Goal: Task Accomplishment & Management: Use online tool/utility

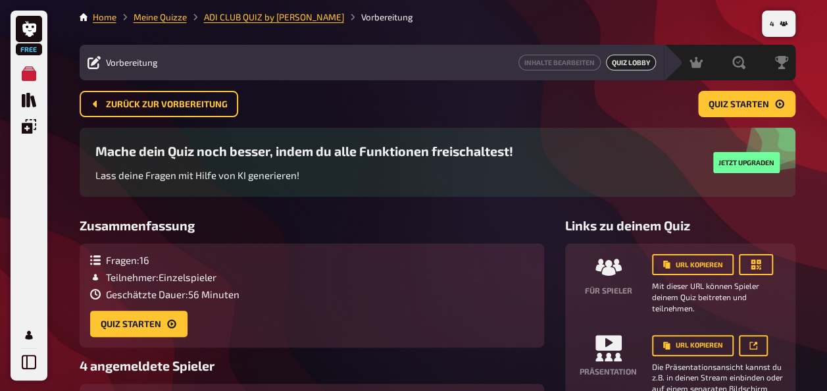
click at [821, 96] on div "Free Meine Quizze Quiz Sammlung Einblendungen Mein Konto 4 Home Meine Quizze AD…" at bounding box center [413, 286] width 827 height 572
click at [745, 100] on span "Quiz starten" at bounding box center [739, 104] width 61 height 9
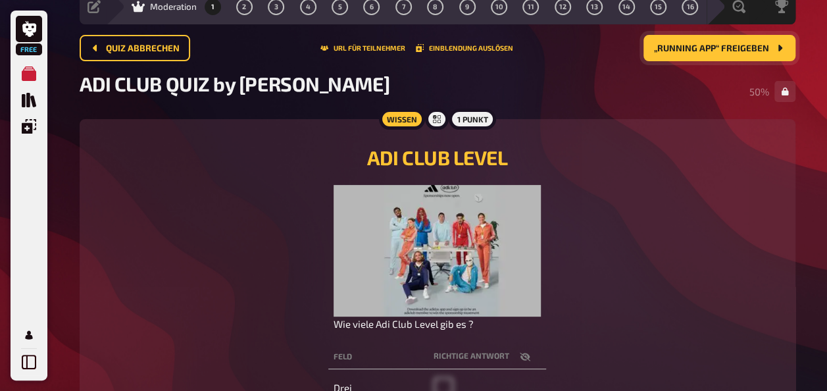
scroll to position [57, 0]
click at [746, 38] on button "„Running APP“ freigeben" at bounding box center [720, 47] width 152 height 26
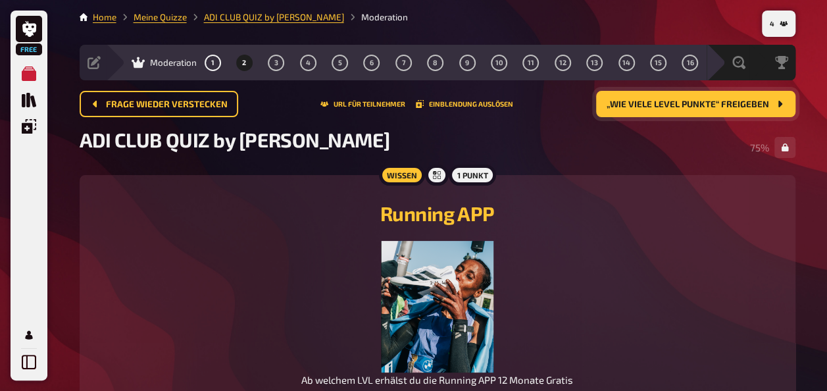
click at [680, 107] on span "„Wie viele Level Punkte“ freigeben" at bounding box center [688, 104] width 163 height 9
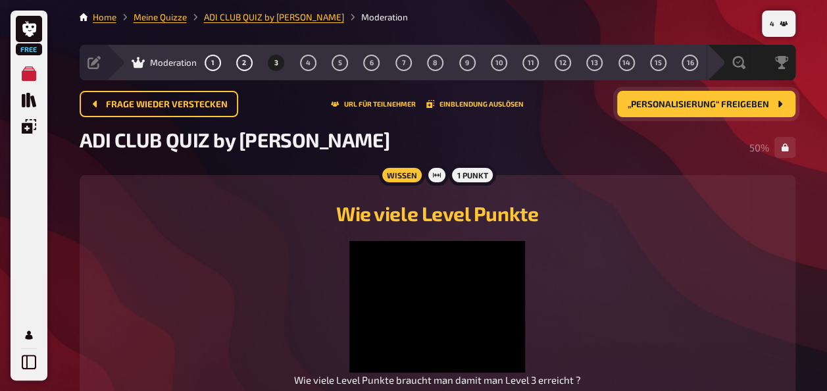
click at [544, 143] on div "ADI CLUB QUIZ by [PERSON_NAME] 50 %" at bounding box center [438, 147] width 716 height 39
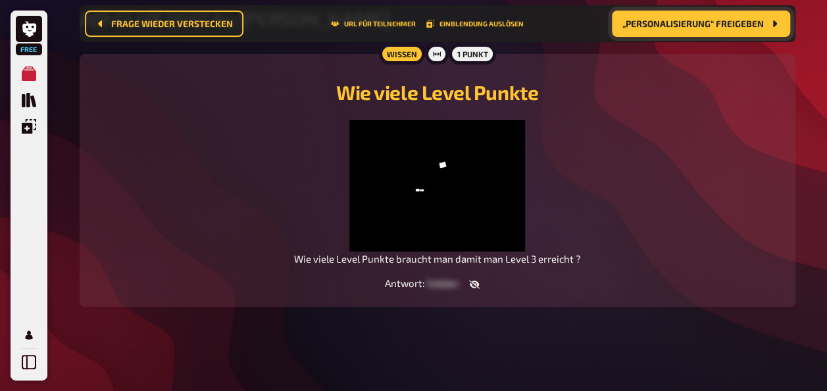
scroll to position [176, 0]
click at [475, 282] on icon "button" at bounding box center [474, 284] width 11 height 9
click at [475, 282] on icon "button" at bounding box center [471, 284] width 11 height 11
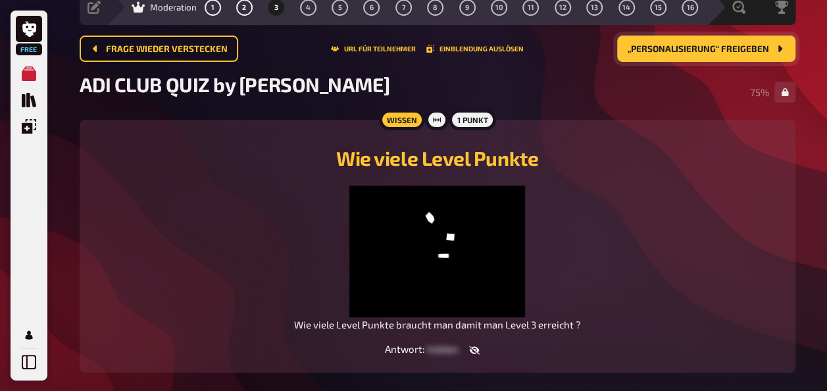
click at [744, 38] on button "„Personalisierung“ freigeben" at bounding box center [706, 49] width 178 height 26
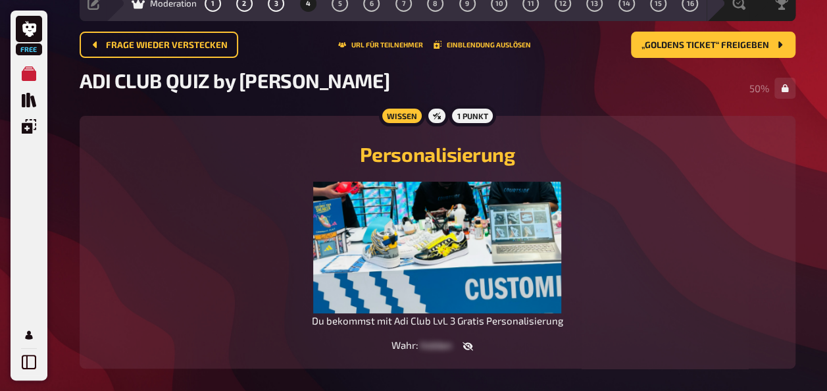
scroll to position [47, 0]
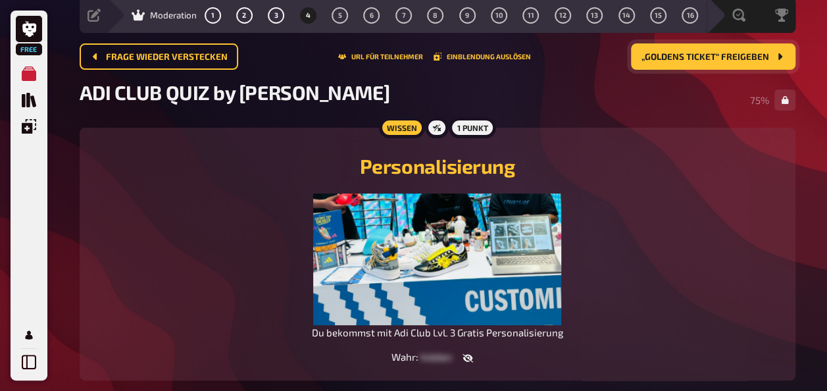
click at [719, 61] on span "„GOLDENS TICKET“ freigeben" at bounding box center [706, 57] width 128 height 9
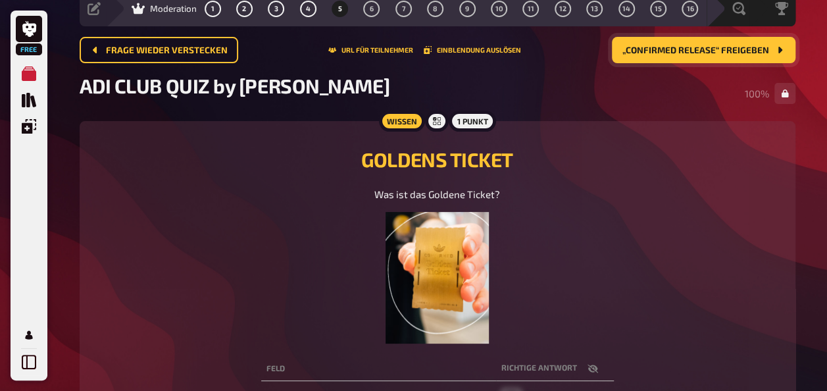
scroll to position [53, 0]
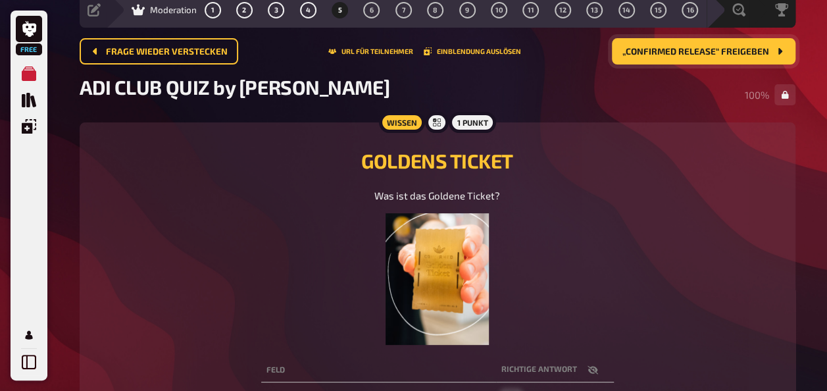
click at [730, 51] on span "„CONFIRMED RELEASE“ freigeben" at bounding box center [696, 51] width 147 height 9
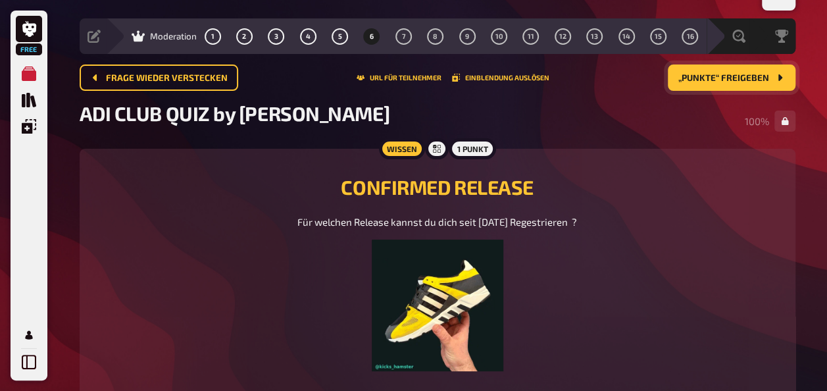
scroll to position [28, 0]
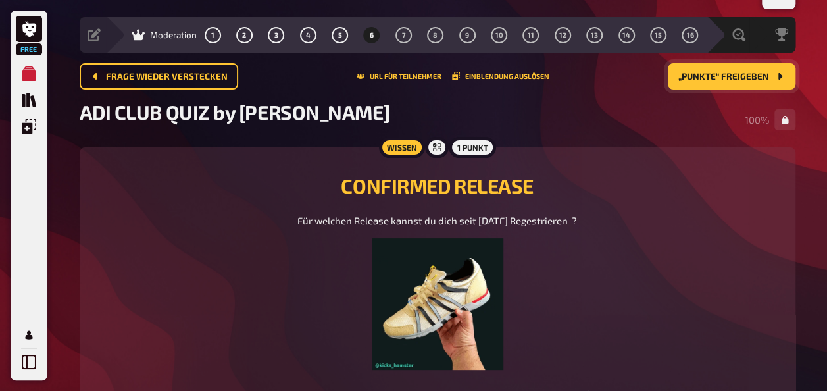
click at [746, 62] on main "Home Meine Quizze ADI CLUB QUIZ by [PERSON_NAME] Vorbereitung Inhalte Bearbeite…" at bounding box center [438, 286] width 716 height 607
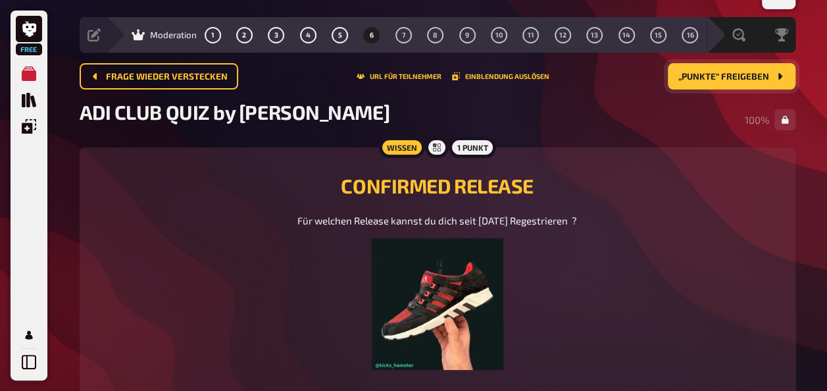
click at [745, 78] on span "„Punkte“ freigeben" at bounding box center [723, 76] width 91 height 9
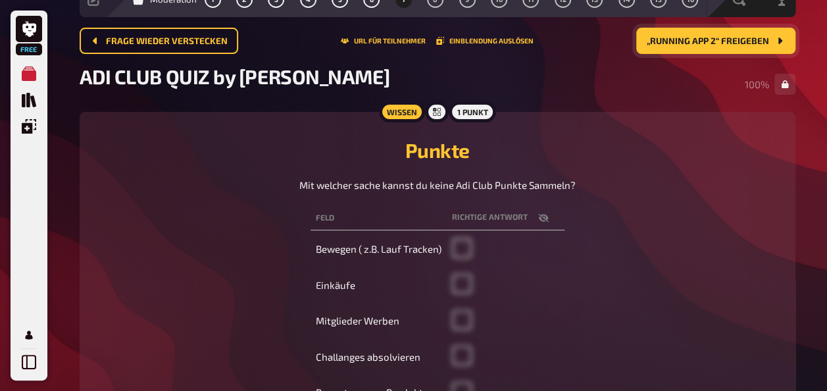
scroll to position [61, 0]
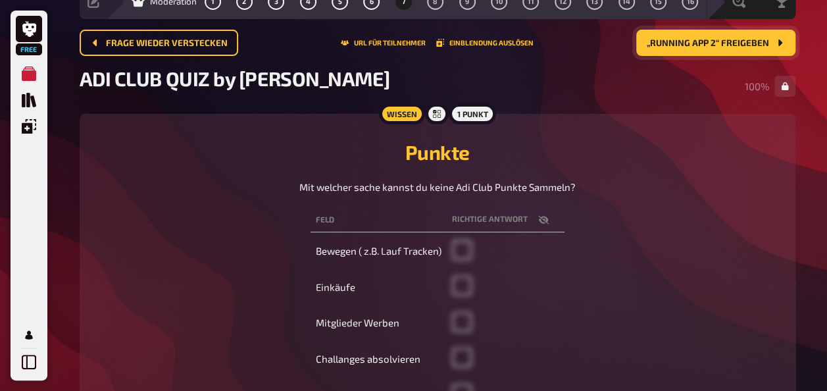
click at [747, 44] on span "„Running APP 2“ freigeben" at bounding box center [708, 43] width 122 height 9
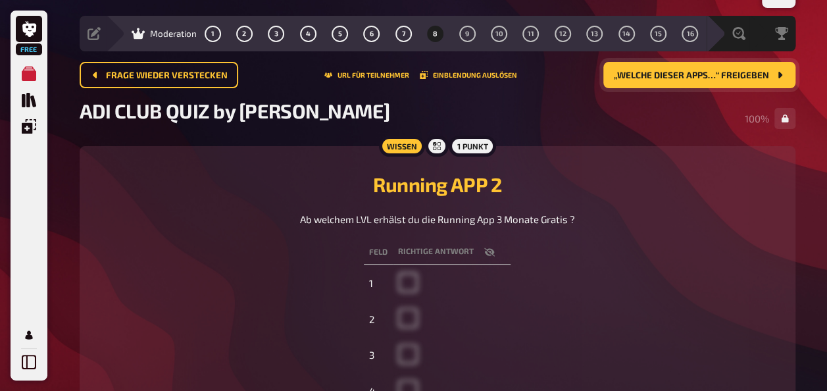
scroll to position [26, 0]
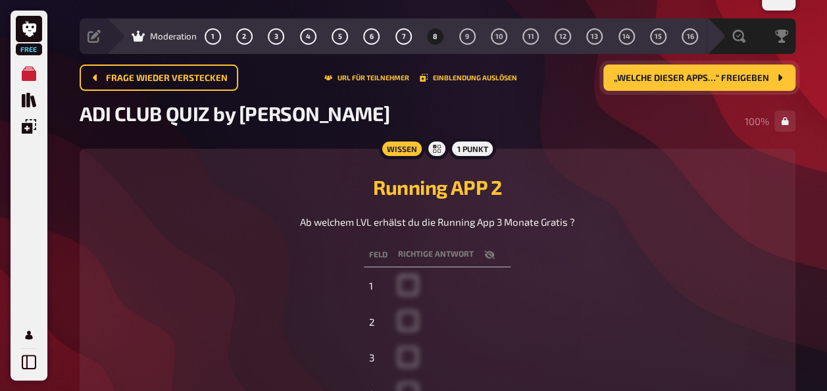
click at [750, 76] on span "„Welche dieser Apps…“ freigeben" at bounding box center [691, 78] width 155 height 9
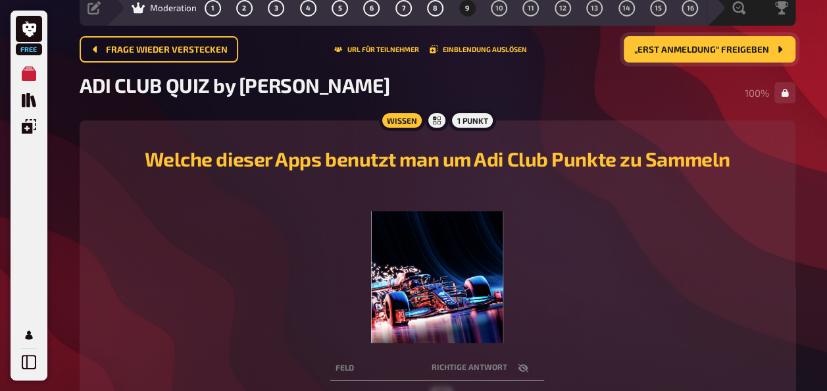
scroll to position [50, 0]
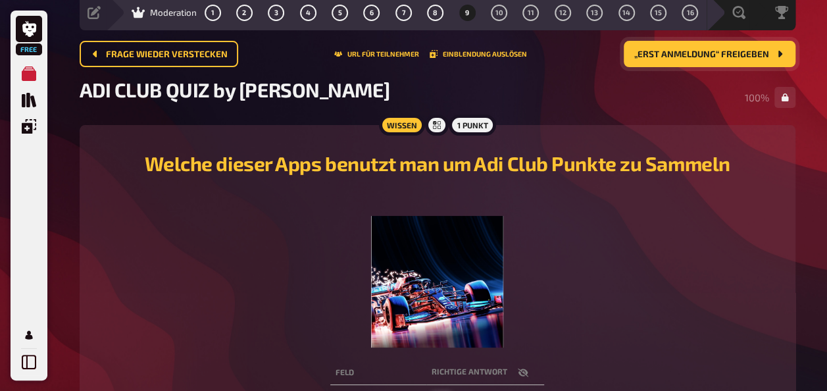
click at [715, 66] on button "„Erst Anmeldung“ freigeben" at bounding box center [710, 54] width 172 height 26
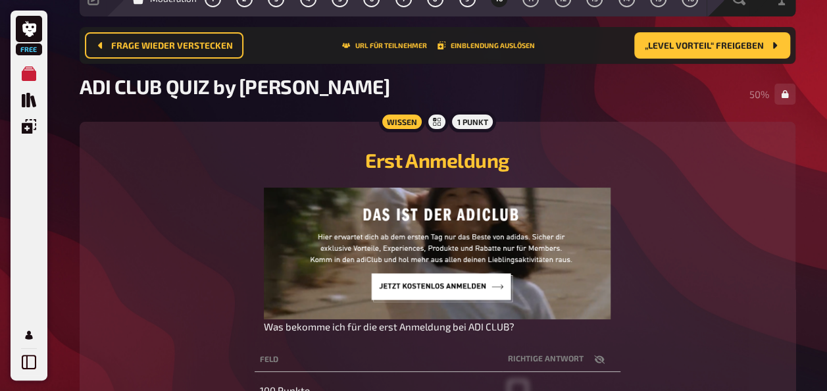
scroll to position [40, 0]
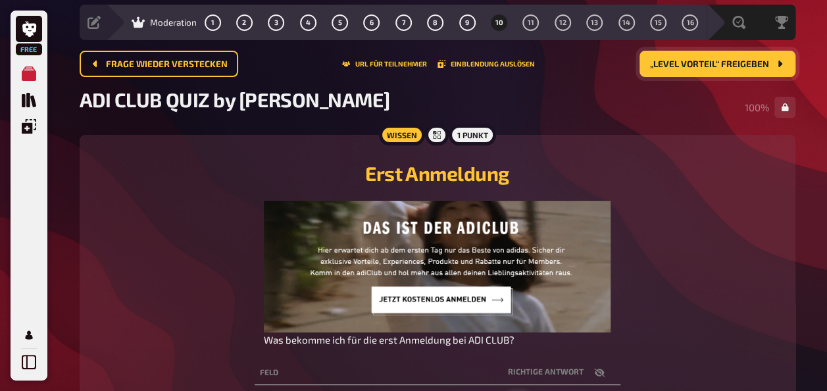
click at [750, 65] on span "„Level Vorteil“ freigeben" at bounding box center [709, 64] width 119 height 9
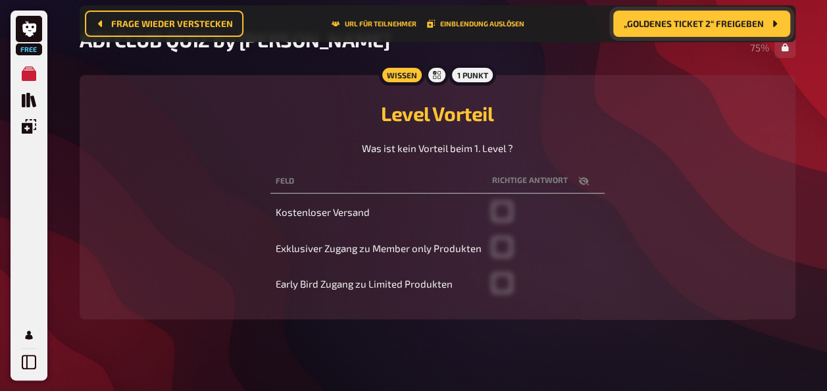
scroll to position [62, 0]
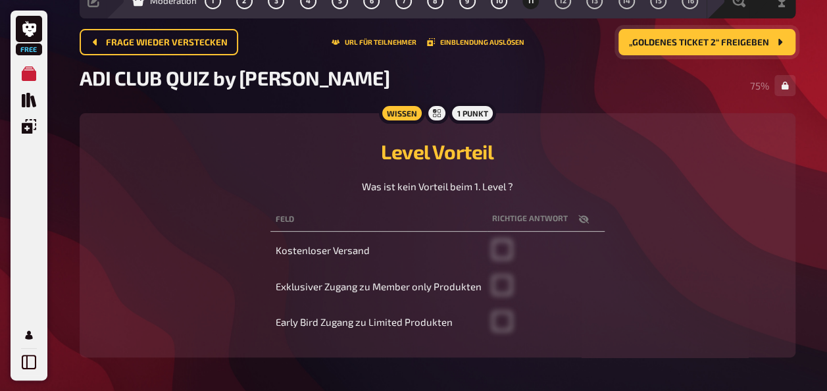
click at [721, 43] on span "„Goldenes Ticket 2“ freigeben" at bounding box center [699, 42] width 140 height 9
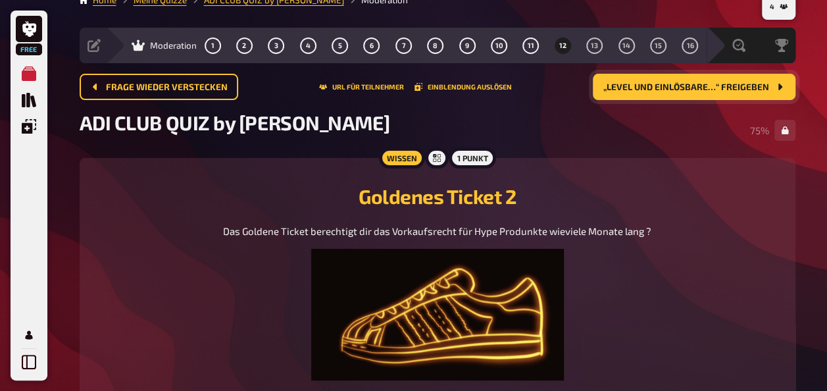
scroll to position [16, 0]
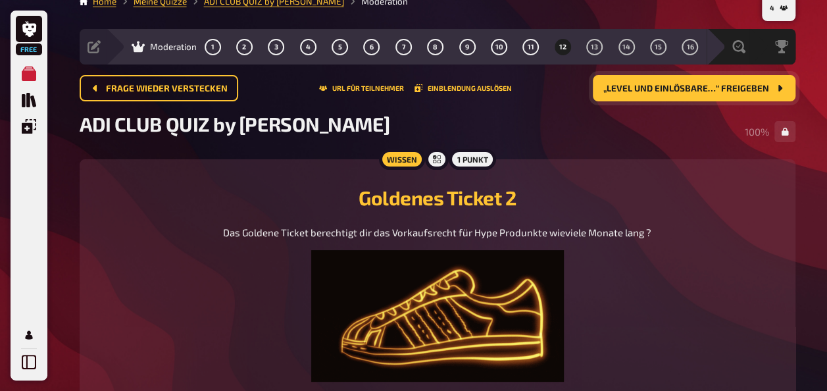
click at [699, 82] on button "„Level und einlösbare…“ freigeben" at bounding box center [694, 88] width 203 height 26
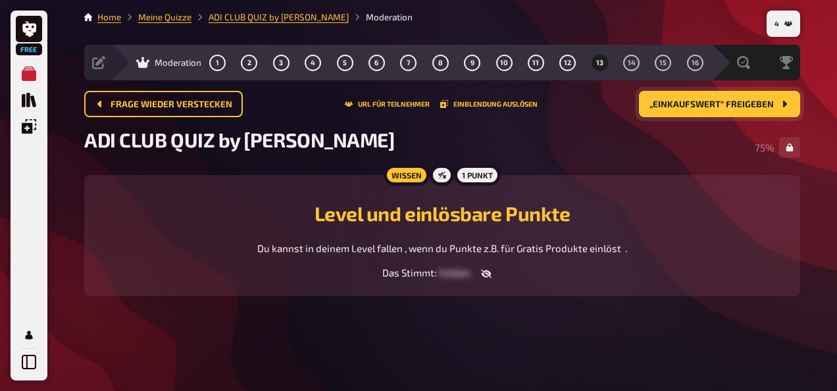
click at [758, 105] on span "„Einkaufswert“ freigeben" at bounding box center [711, 104] width 124 height 9
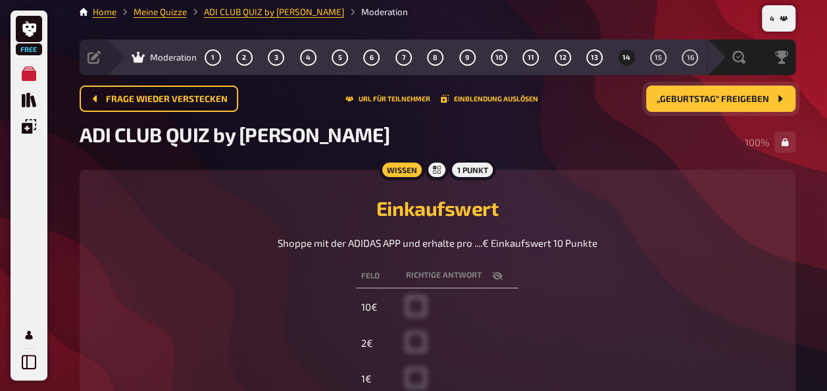
scroll to position [4, 0]
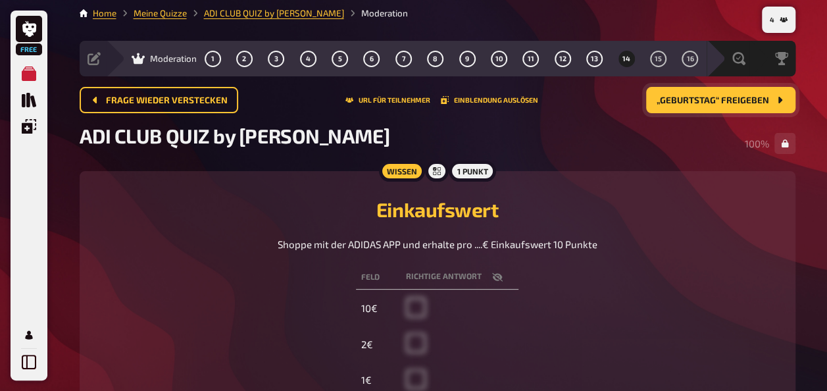
click at [728, 97] on span "„Geburtstag“ freigeben" at bounding box center [713, 100] width 113 height 9
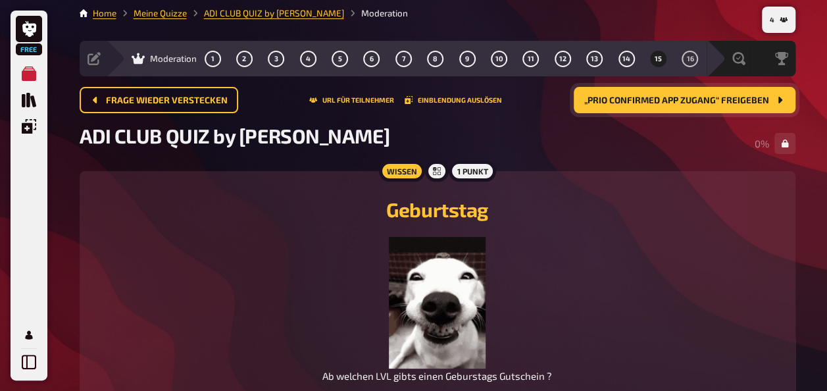
drag, startPoint x: 827, startPoint y: 118, endPoint x: 836, endPoint y: 157, distance: 40.1
click at [827, 192] on html "Free Meine Quizze Quiz Sammlung Einblendungen Mein Konto 4 Home Meine Quizze AD…" at bounding box center [413, 331] width 827 height 671
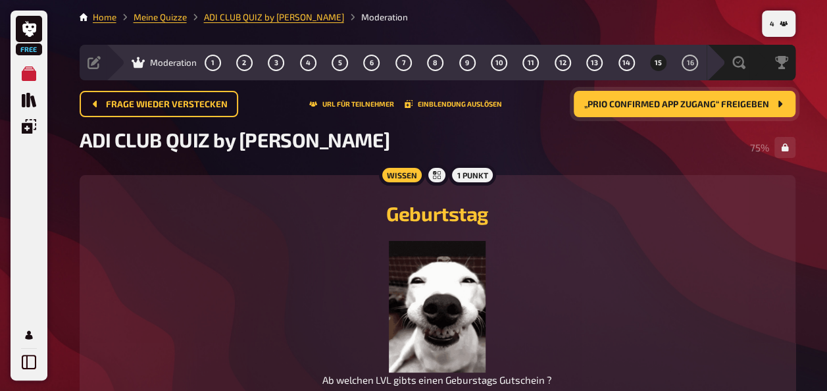
click at [709, 105] on span "„Prio CONFIRMED APP Zugang“ freigeben" at bounding box center [676, 104] width 185 height 9
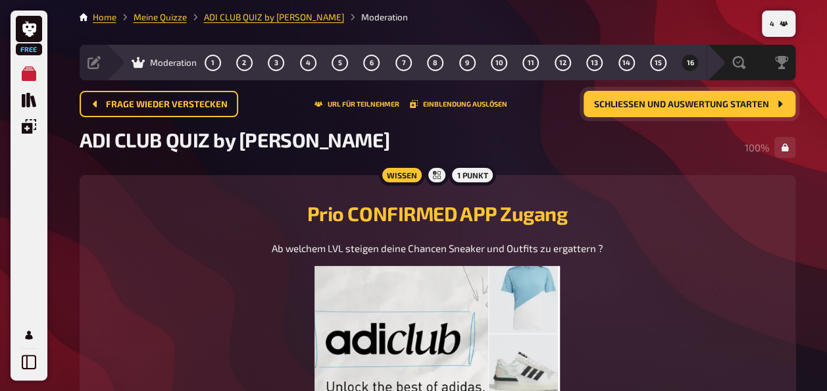
click at [696, 111] on button "Schließen und Auswertung starten" at bounding box center [690, 104] width 212 height 26
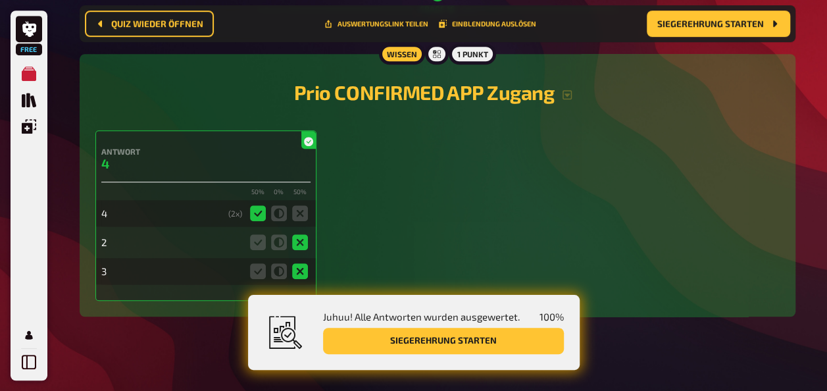
scroll to position [5293, 0]
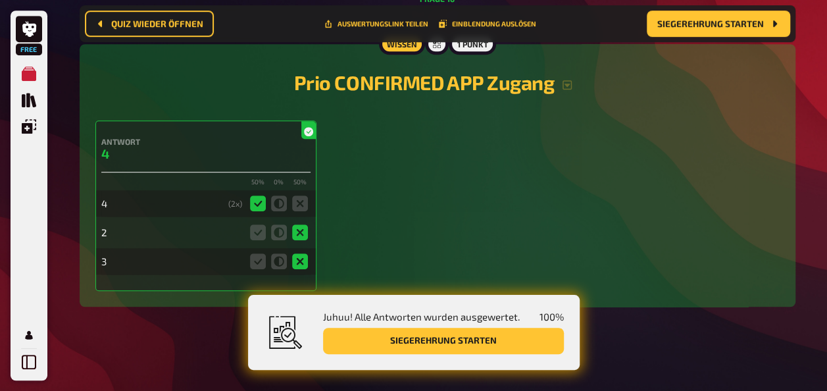
click at [441, 201] on div "Antwort 4 50 % 0 % 50 % 4 ( 2 x) 2 3" at bounding box center [437, 205] width 684 height 170
click at [424, 339] on button "Siegerehrung starten" at bounding box center [443, 341] width 241 height 26
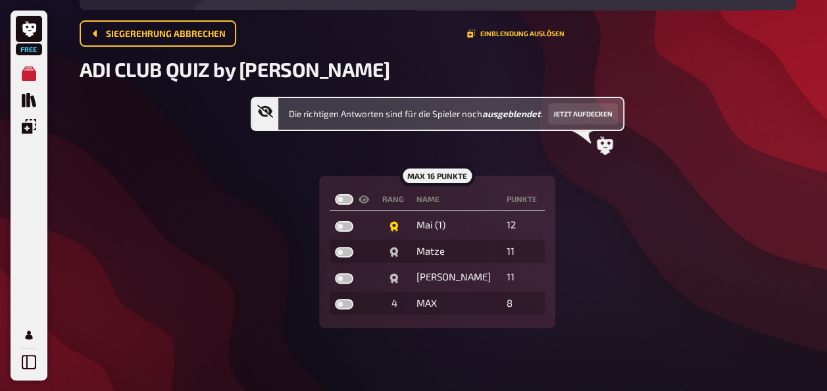
scroll to position [70, 0]
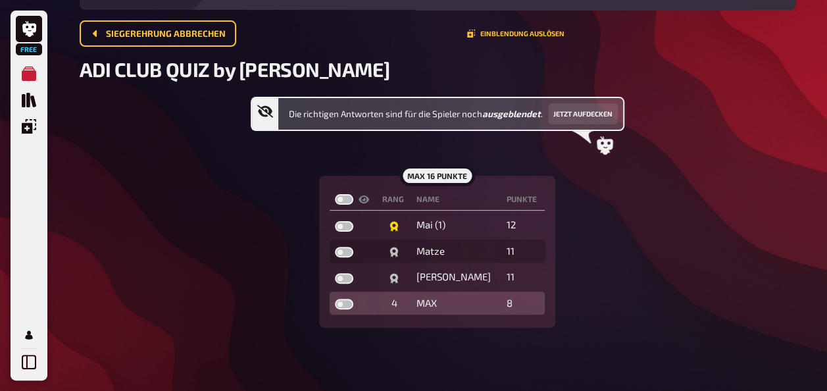
click at [347, 304] on label at bounding box center [344, 304] width 18 height 11
click at [335, 299] on input "checkbox" at bounding box center [334, 298] width 1 height 1
checkbox input "true"
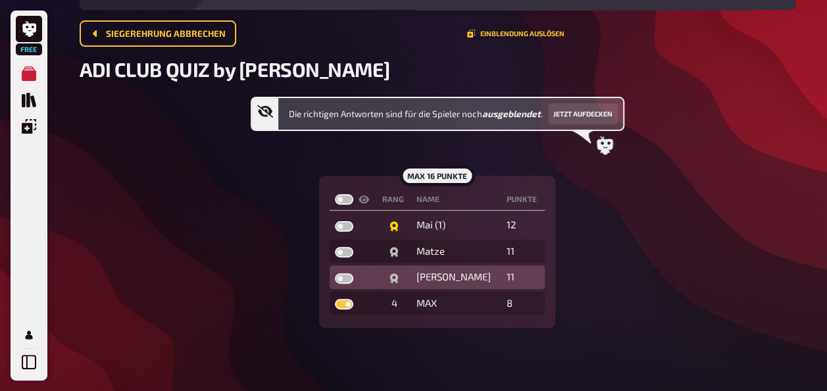
click at [343, 278] on label at bounding box center [344, 278] width 18 height 11
click at [335, 273] on input "checkbox" at bounding box center [334, 272] width 1 height 1
checkbox input "true"
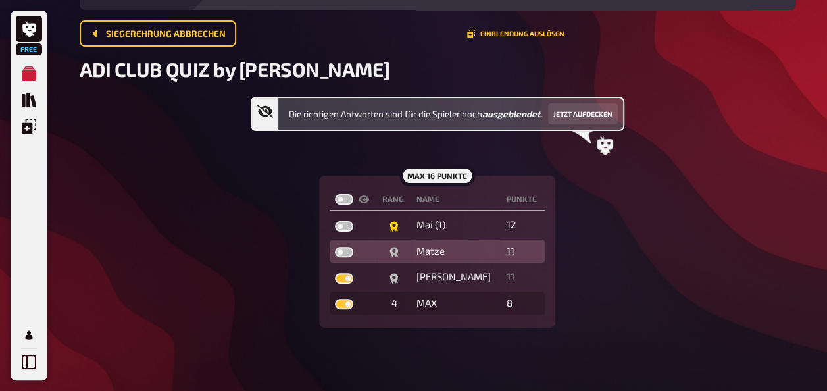
click at [347, 249] on label at bounding box center [344, 252] width 18 height 11
click at [335, 247] on input "checkbox" at bounding box center [334, 246] width 1 height 1
checkbox input "true"
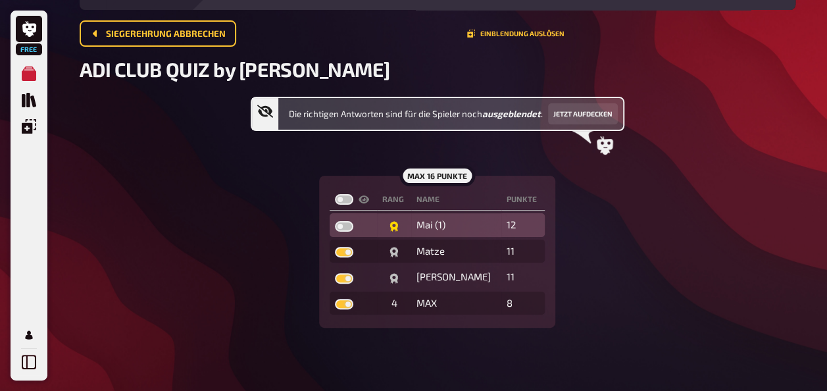
click at [344, 224] on label at bounding box center [344, 226] width 18 height 11
click at [335, 221] on input "checkbox" at bounding box center [334, 220] width 1 height 1
checkbox input "true"
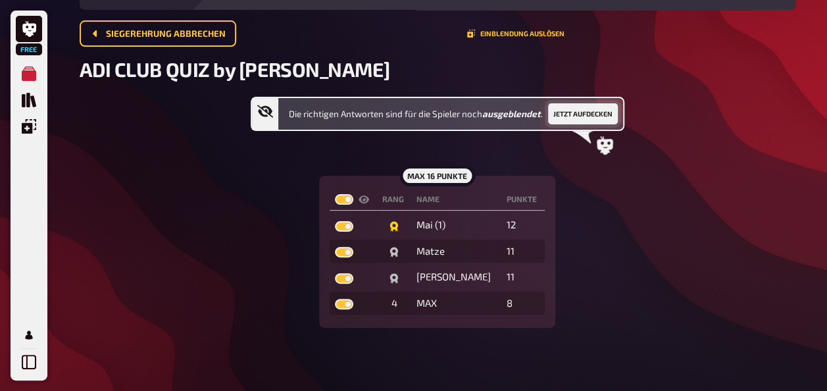
click at [569, 113] on button "Jetzt aufdecken" at bounding box center [583, 113] width 70 height 21
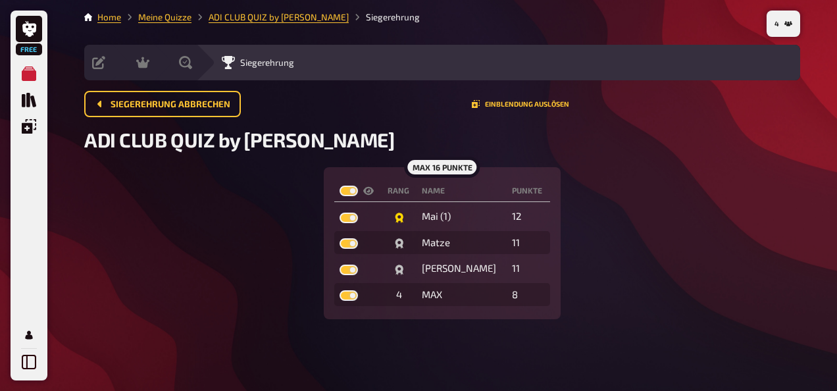
click at [165, 28] on main "Home Meine Quizze ADI CLUB QUIZ by [PERSON_NAME] Vorbereitung Inhalte Bearbeite…" at bounding box center [442, 165] width 716 height 309
click at [170, 25] on main "Home Meine Quizze ADI CLUB QUIZ by [PERSON_NAME] Vorbereitung Inhalte Bearbeite…" at bounding box center [442, 165] width 716 height 309
click at [179, 20] on link "Meine Quizze" at bounding box center [164, 17] width 53 height 11
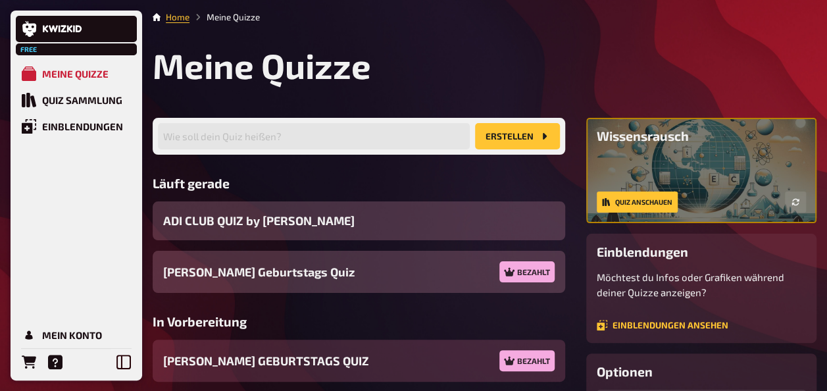
click at [255, 356] on span "[PERSON_NAME] GEBURTSTAGS QUIZ" at bounding box center [266, 361] width 206 height 18
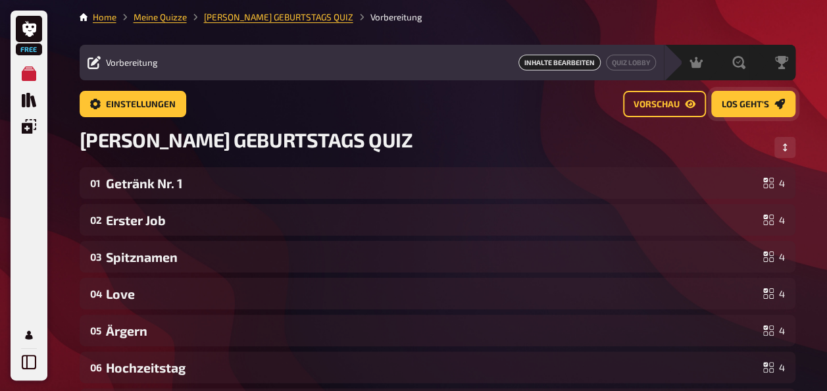
click at [769, 104] on link "Los geht's" at bounding box center [753, 104] width 84 height 26
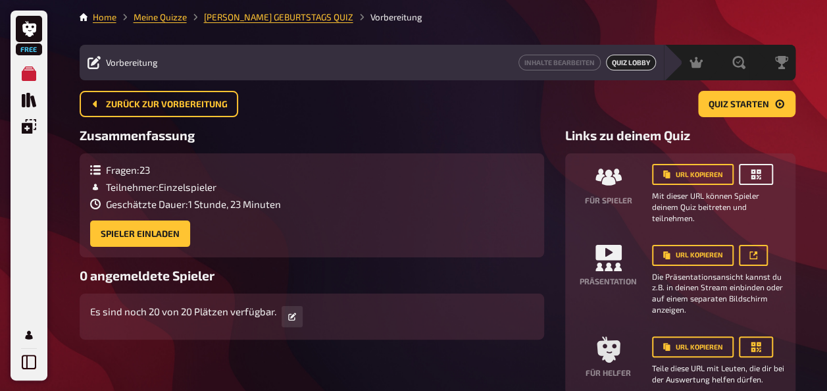
click at [761, 176] on icon "button" at bounding box center [756, 174] width 13 height 13
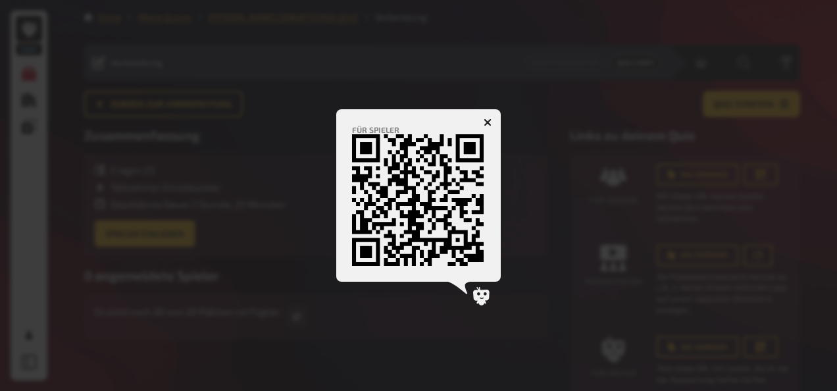
click at [600, 113] on div at bounding box center [418, 195] width 837 height 391
